Goal: Information Seeking & Learning: Understand process/instructions

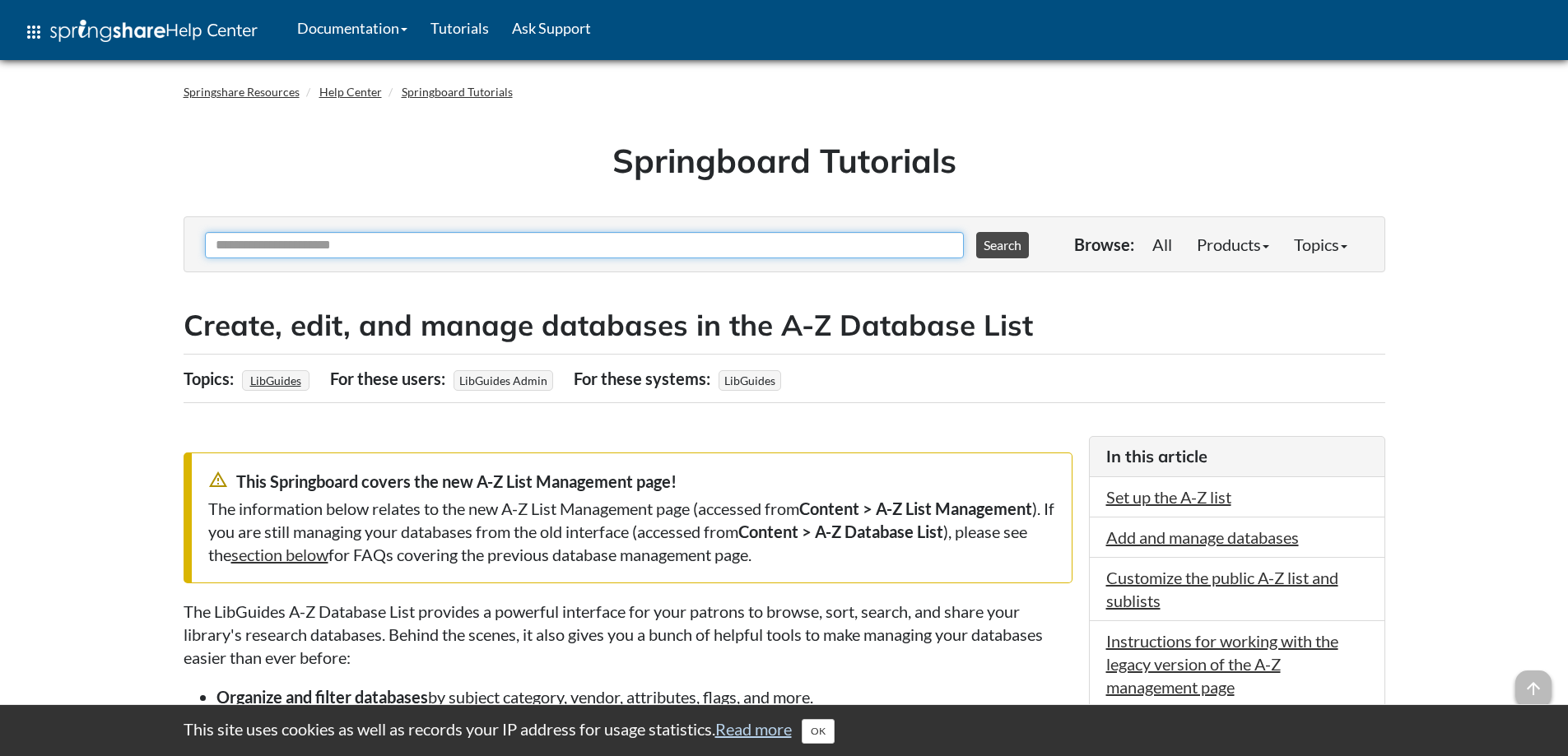
click at [404, 241] on input "Ask Another Question" at bounding box center [584, 245] width 759 height 26
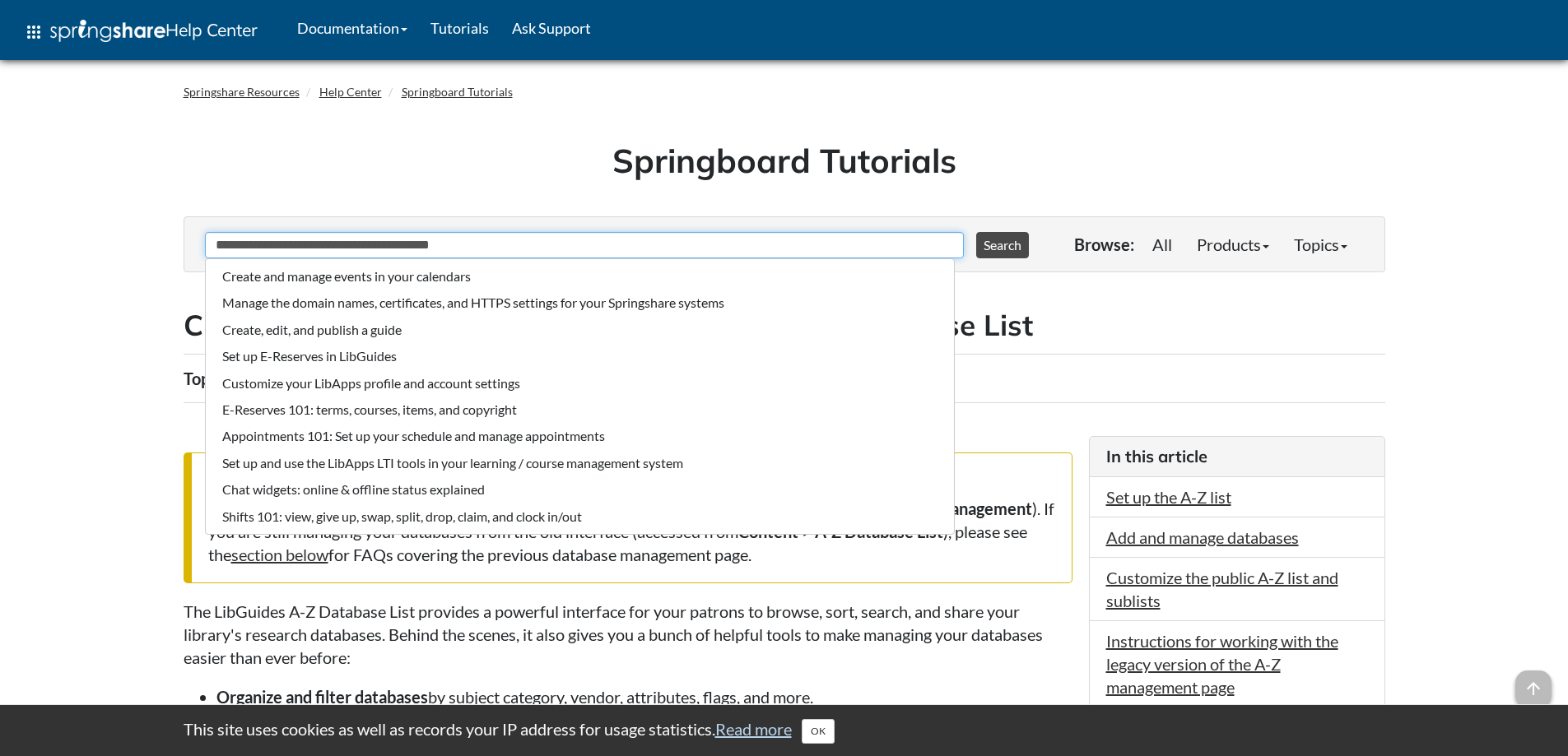
type input "**********"
click at [976, 232] on button "Search" at bounding box center [1002, 245] width 53 height 26
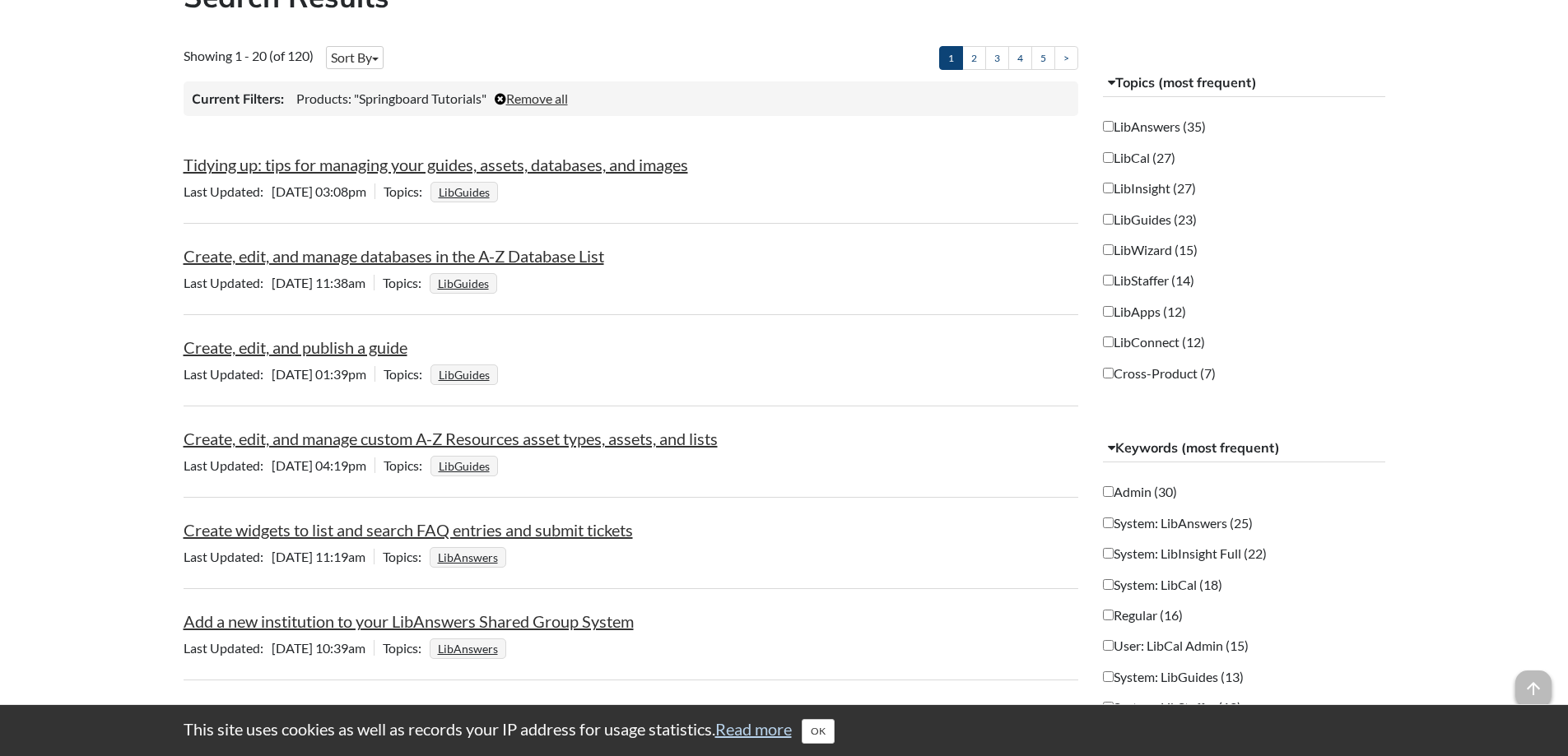
scroll to position [329, 0]
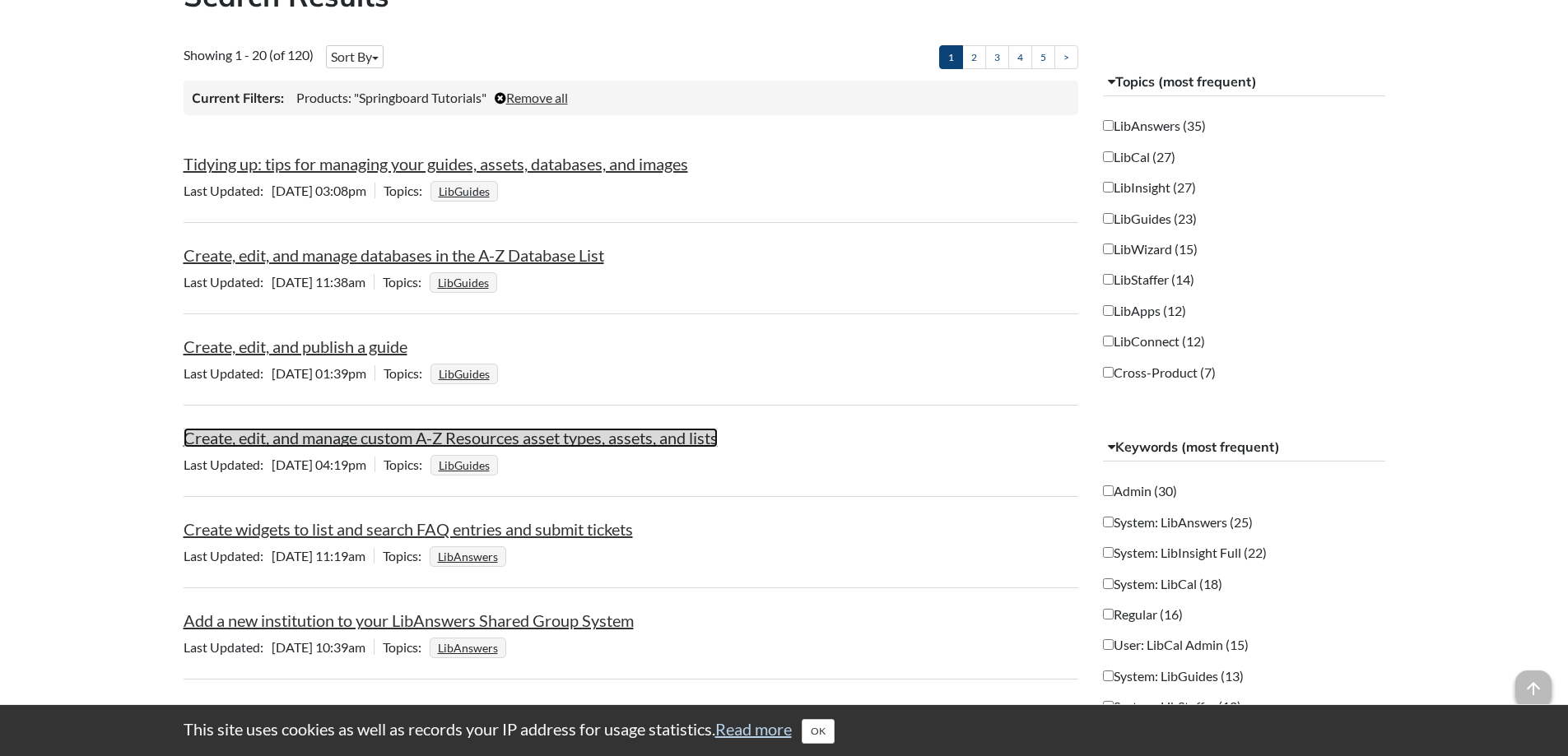
click at [374, 436] on link "Create, edit, and manage custom A-Z Resources asset types, assets, and lists" at bounding box center [450, 438] width 535 height 20
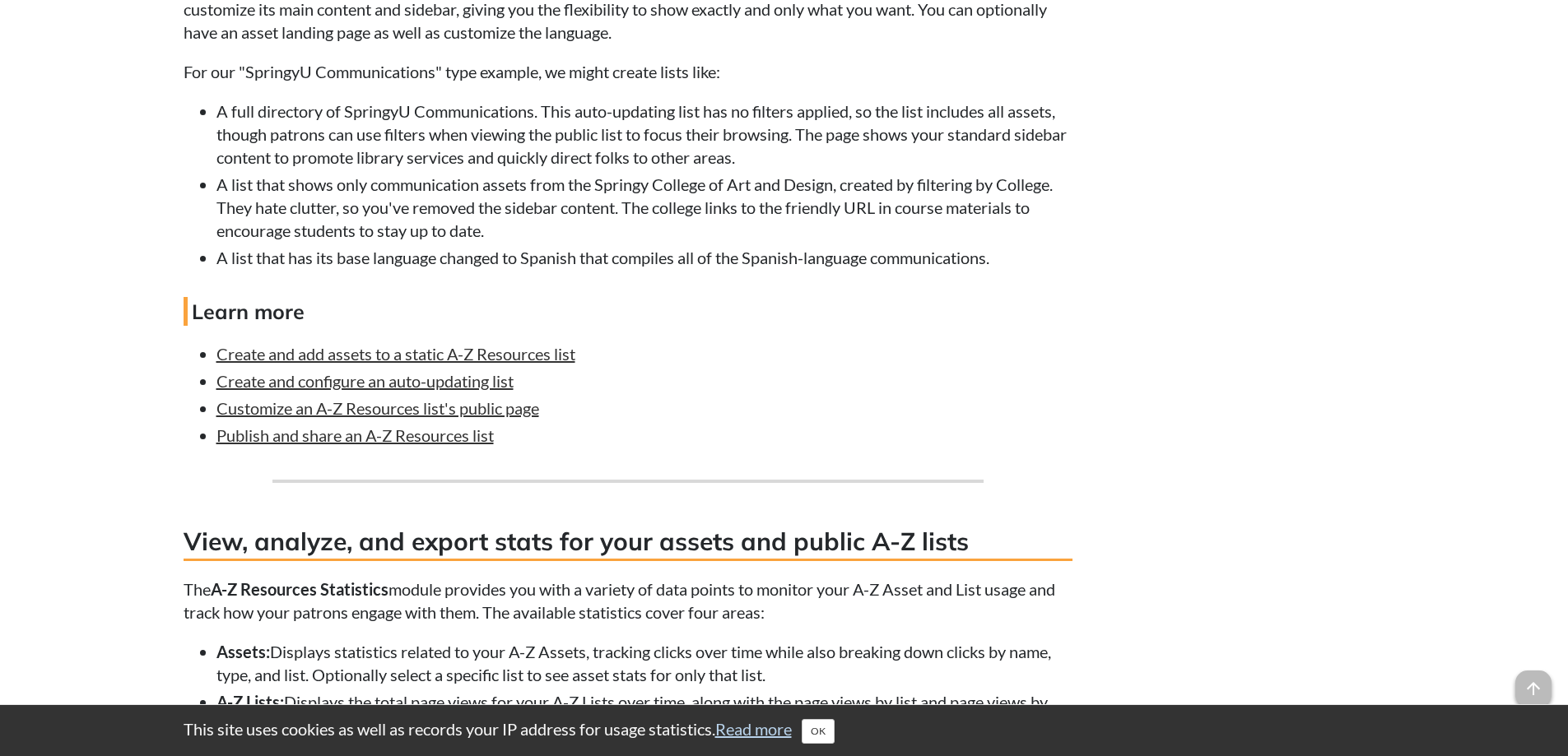
scroll to position [4278, 0]
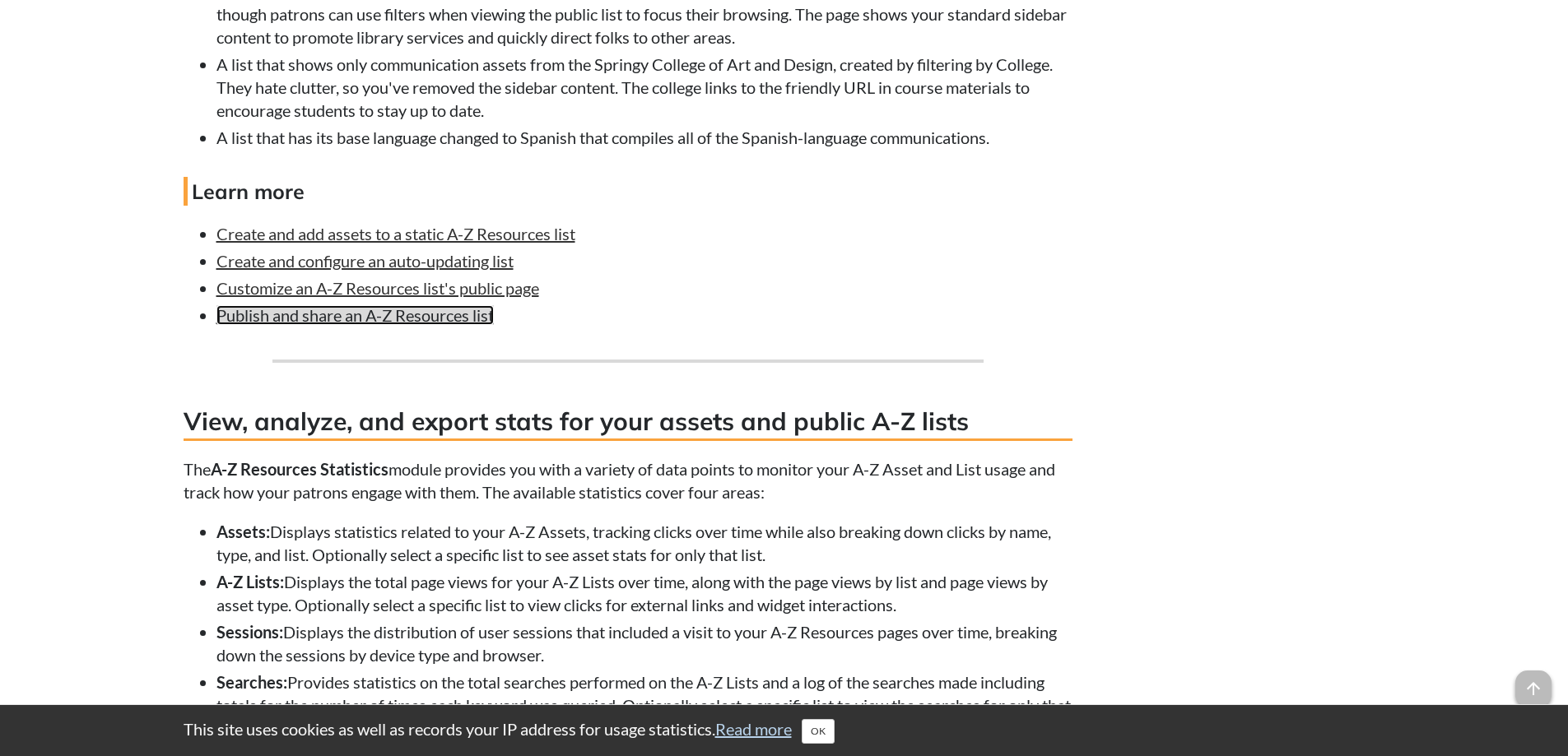
click at [454, 325] on link "Publish and share an A-Z Resources list" at bounding box center [354, 315] width 277 height 20
